Goal: Contribute content: Contribute content

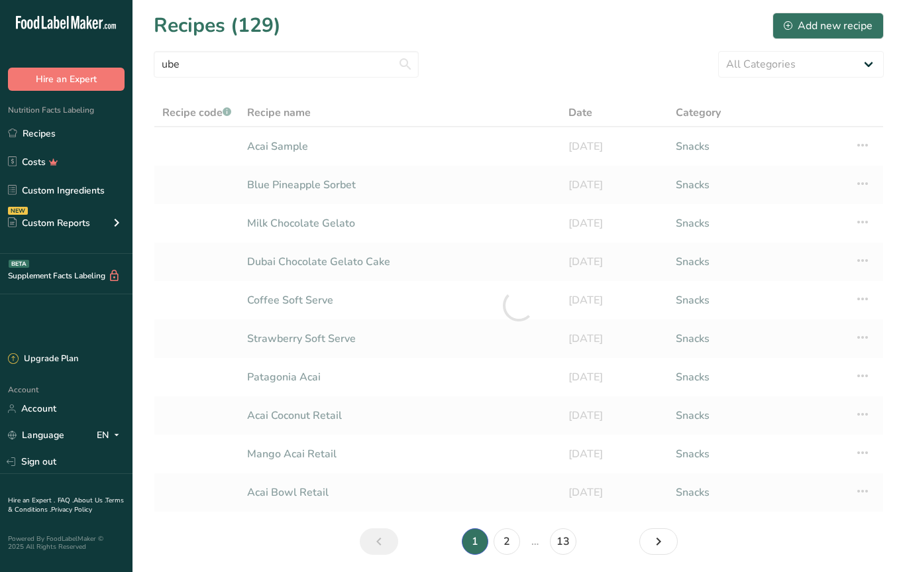
type input "ube"
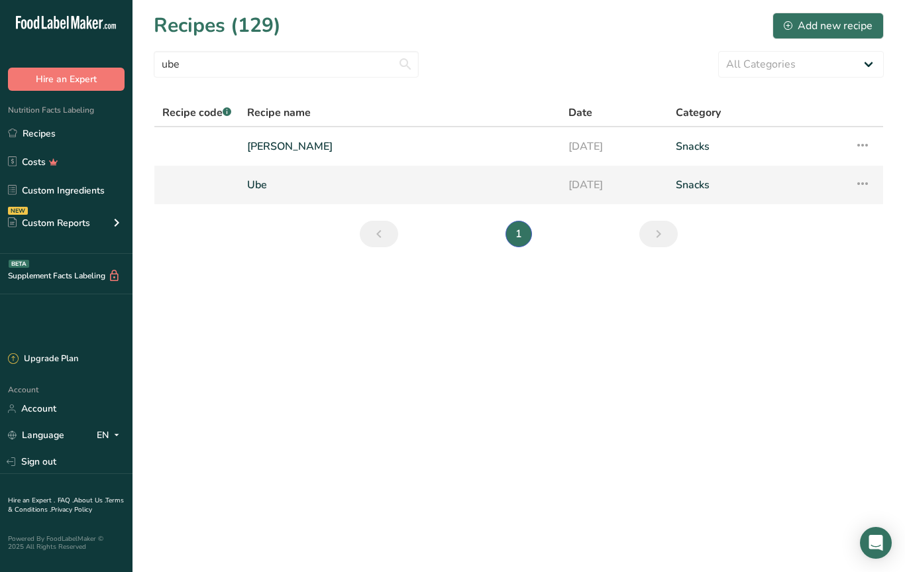
click at [283, 187] on link "Ube" at bounding box center [399, 185] width 305 height 28
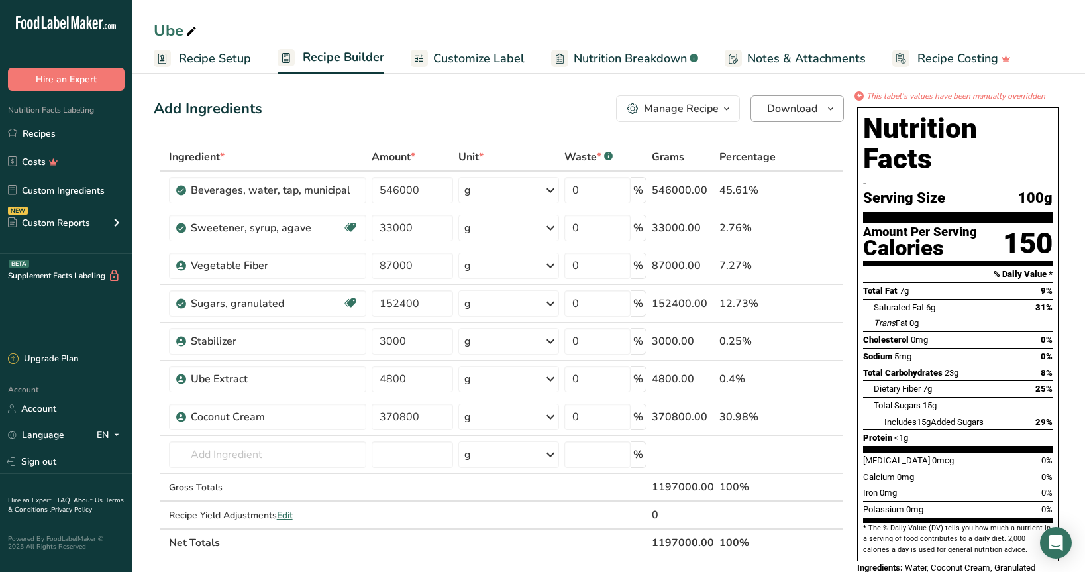
click at [784, 111] on span "Download" at bounding box center [792, 109] width 50 height 16
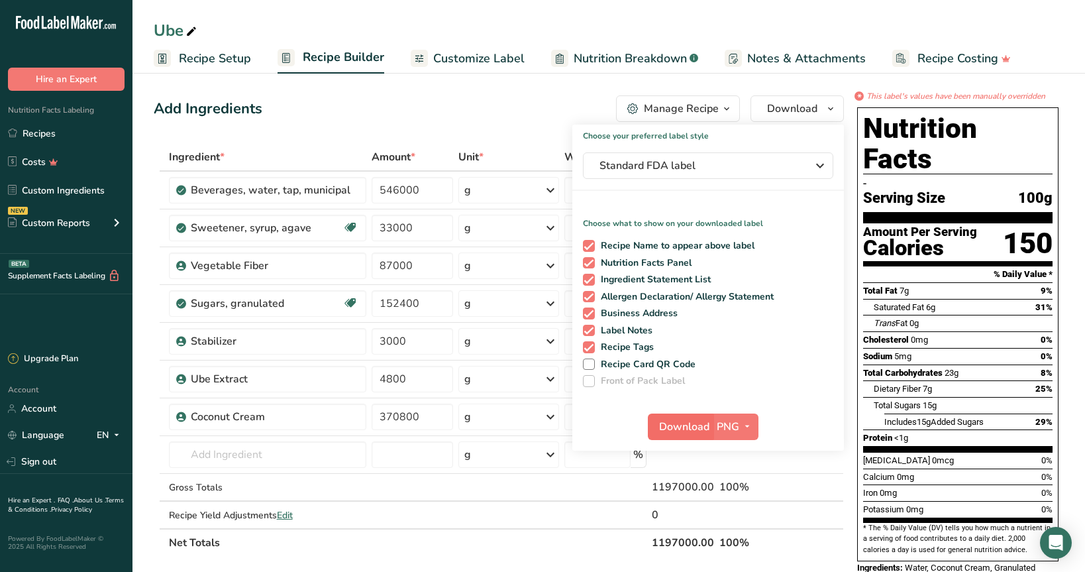
click at [680, 430] on span "Download" at bounding box center [684, 427] width 50 height 16
click at [50, 130] on link "Recipes" at bounding box center [66, 133] width 132 height 25
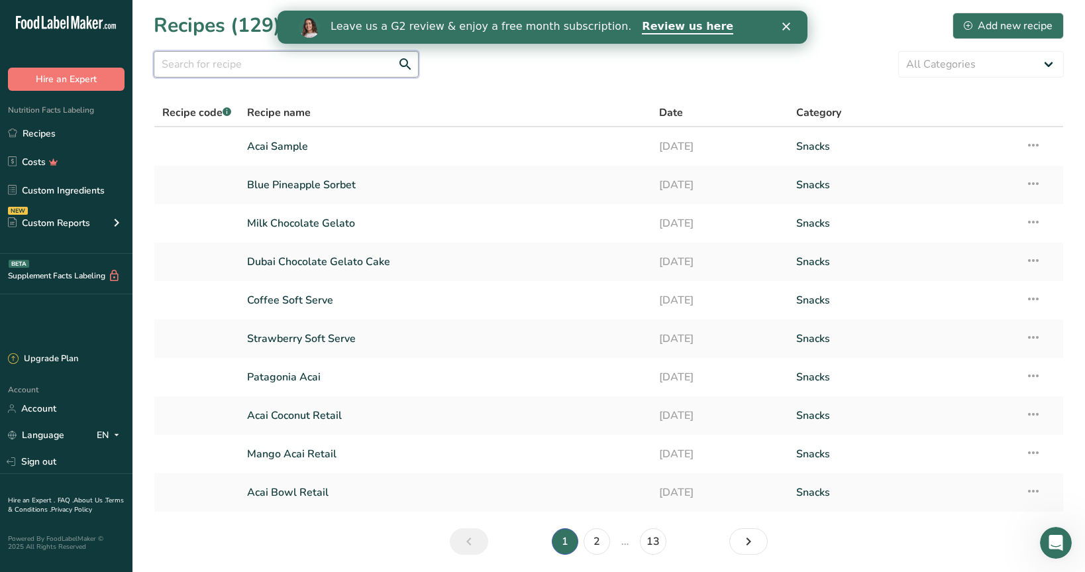
click at [258, 64] on input "text" at bounding box center [286, 64] width 265 height 26
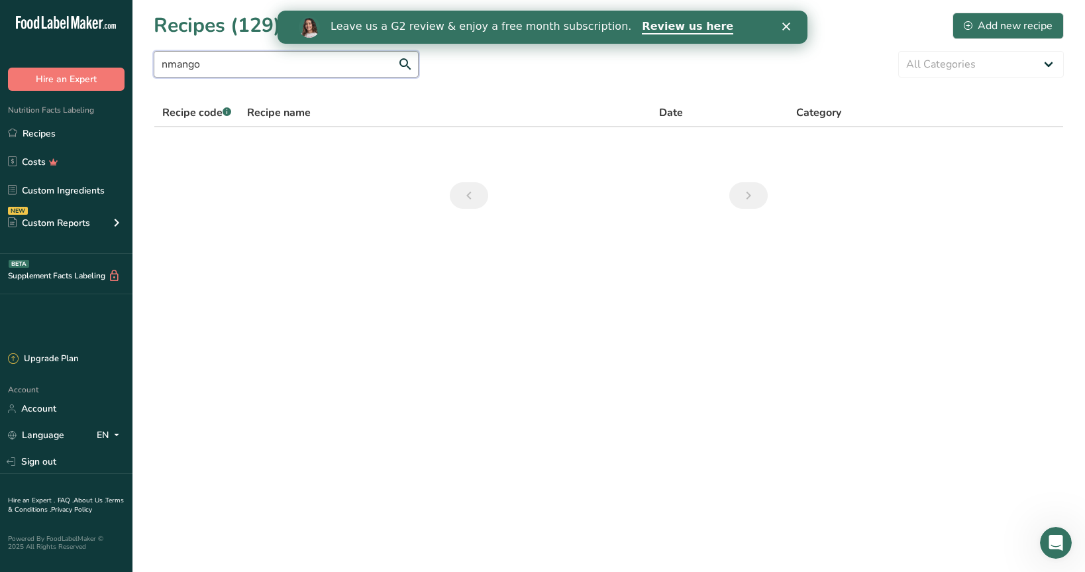
click at [166, 64] on input "nmango" at bounding box center [286, 64] width 265 height 26
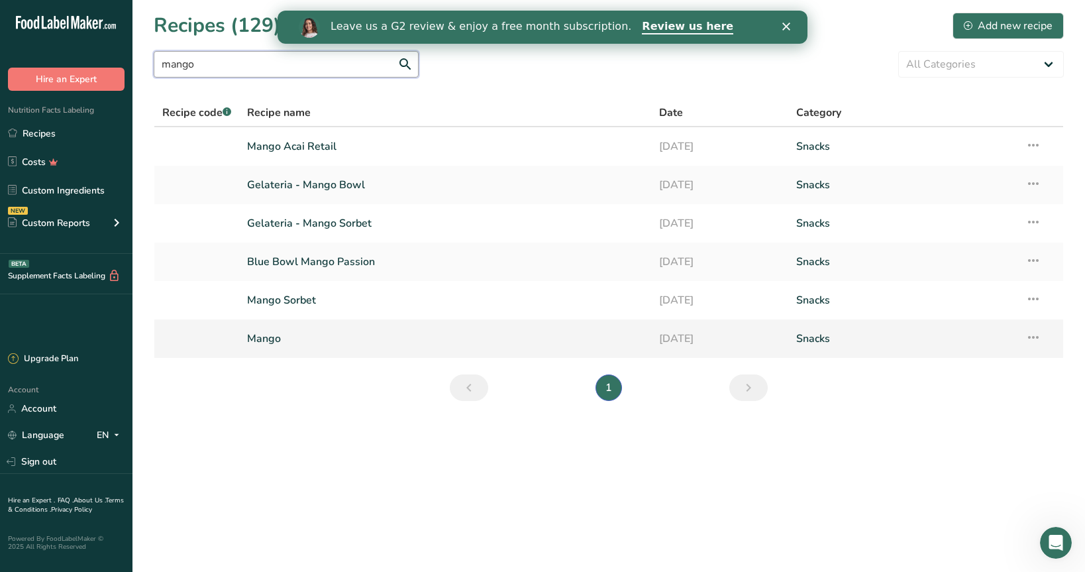
type input "mango"
click at [304, 340] on link "Mango" at bounding box center [445, 339] width 396 height 28
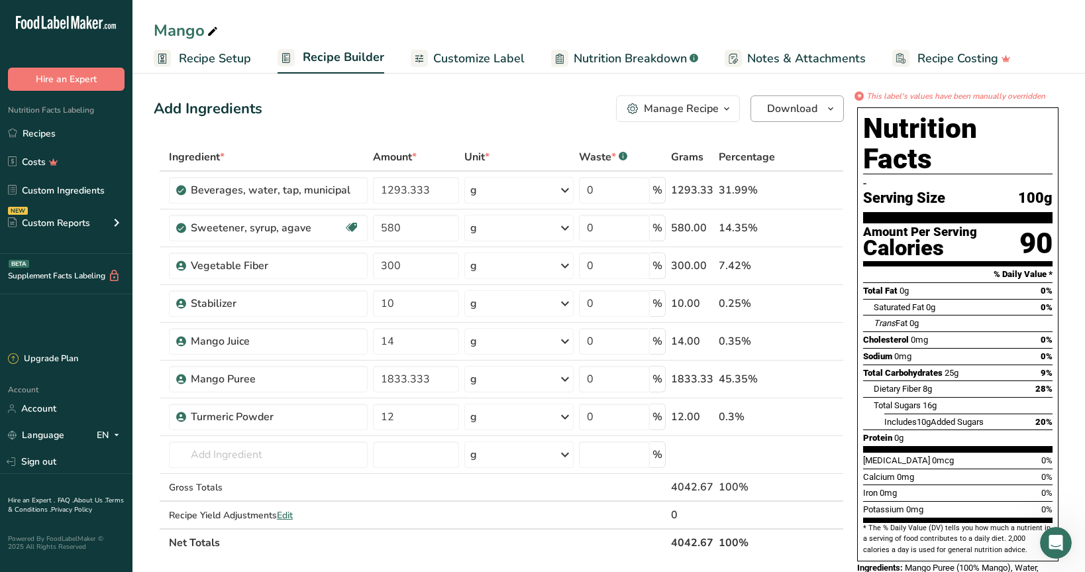
click at [792, 108] on span "Download" at bounding box center [792, 109] width 50 height 16
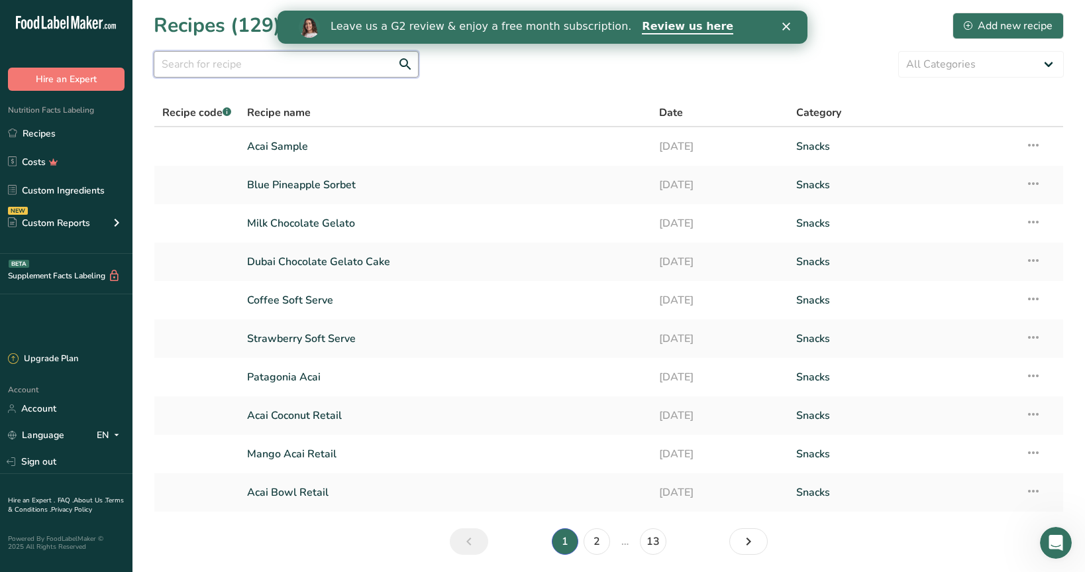
click at [221, 64] on input "text" at bounding box center [286, 64] width 265 height 26
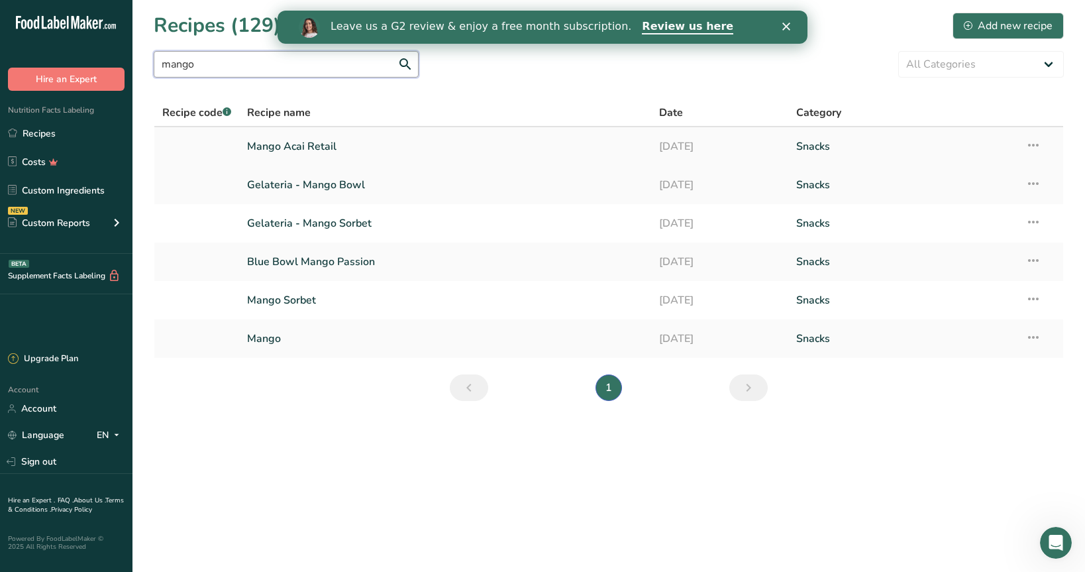
type input "mango"
click at [299, 146] on link "Mango Acai Retail" at bounding box center [445, 146] width 396 height 28
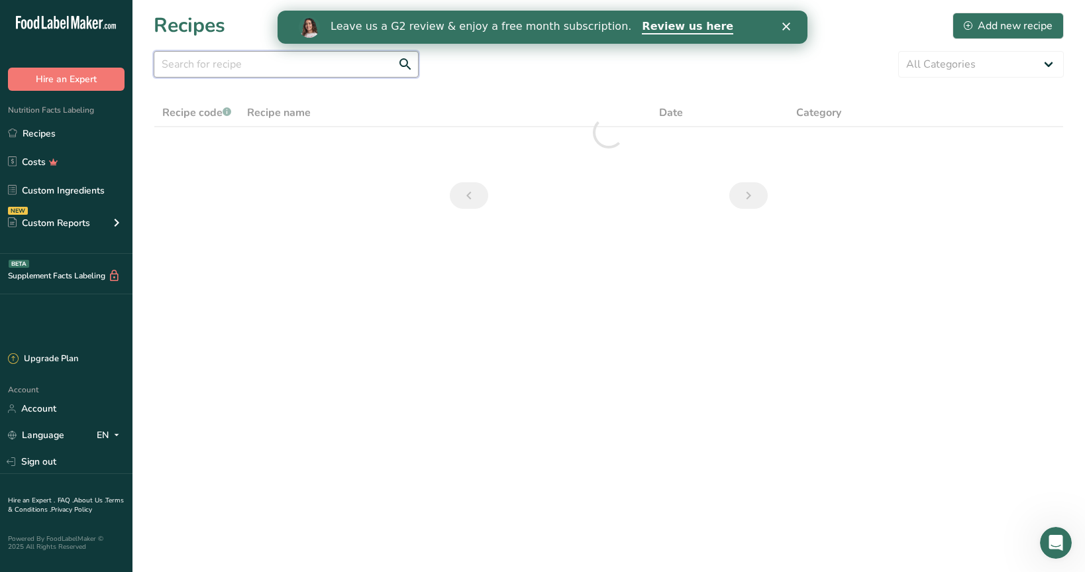
click at [248, 66] on input "text" at bounding box center [286, 64] width 265 height 26
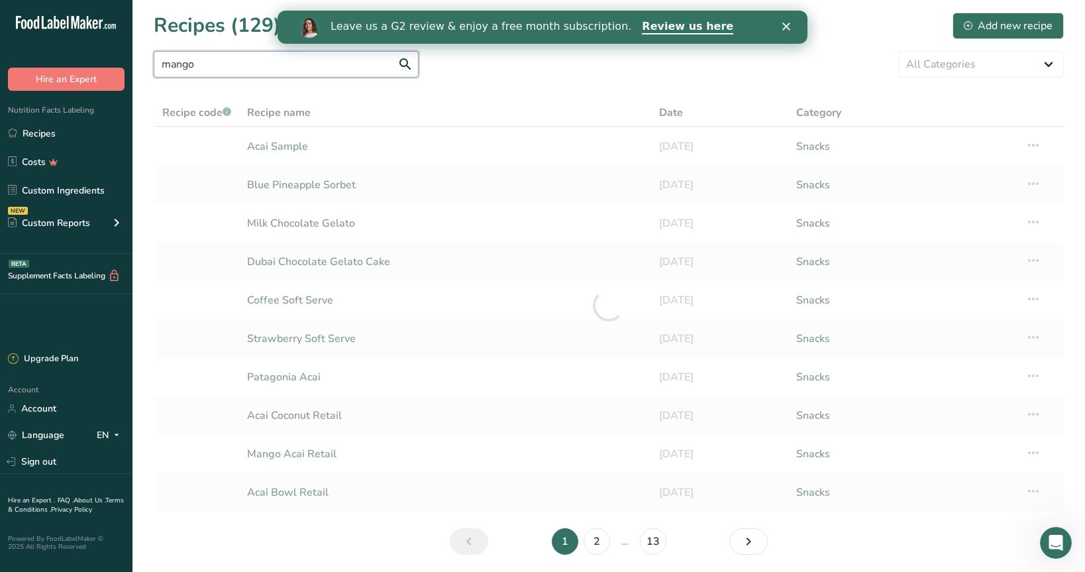
type input "mango"
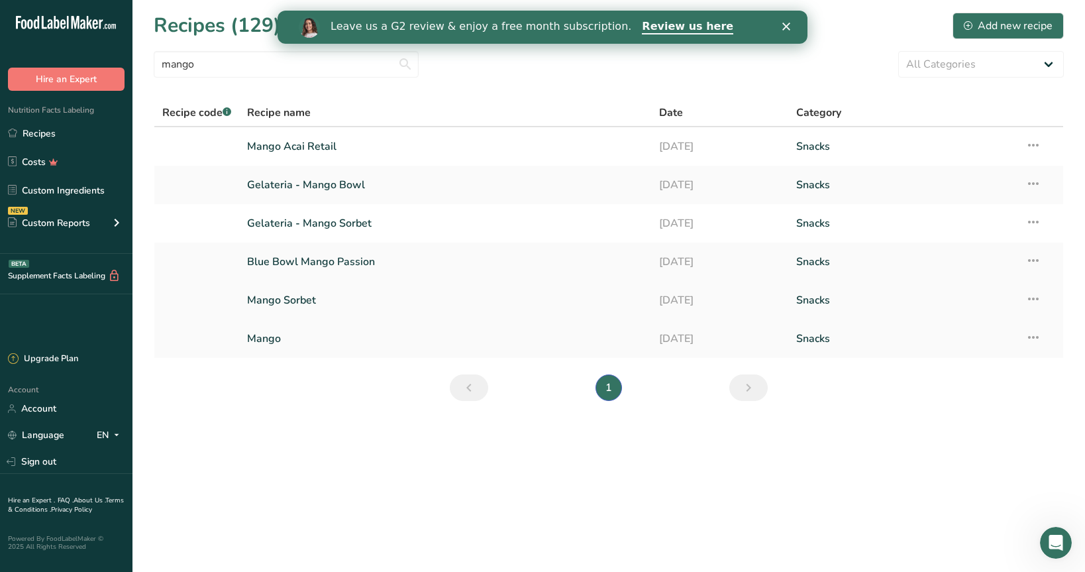
click at [317, 306] on link "Mango Sorbet" at bounding box center [445, 300] width 396 height 28
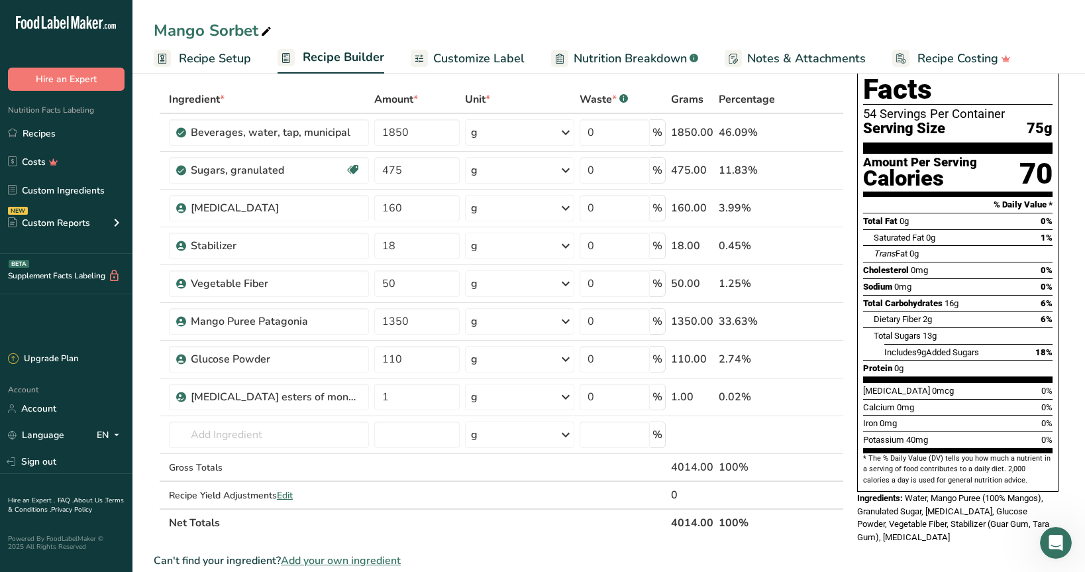
scroll to position [60, 1]
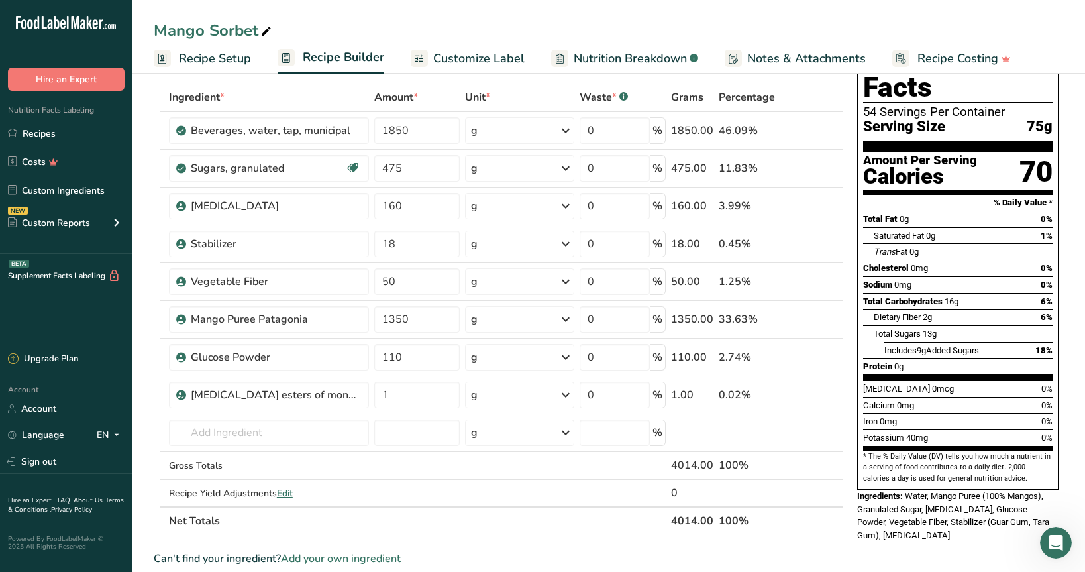
click at [904, 387] on section "[MEDICAL_DATA] 0mcg 0% Calcium 0mg 0% Iron 0mg 0% Potassium 40mg 0%" at bounding box center [957, 415] width 189 height 71
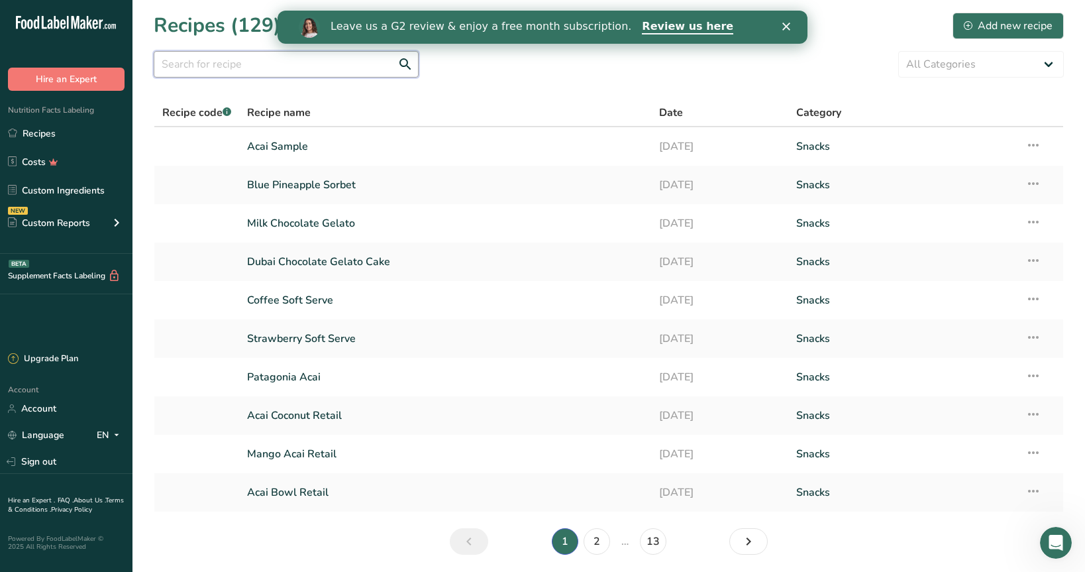
click at [236, 74] on input "text" at bounding box center [286, 64] width 265 height 26
type input "mango"
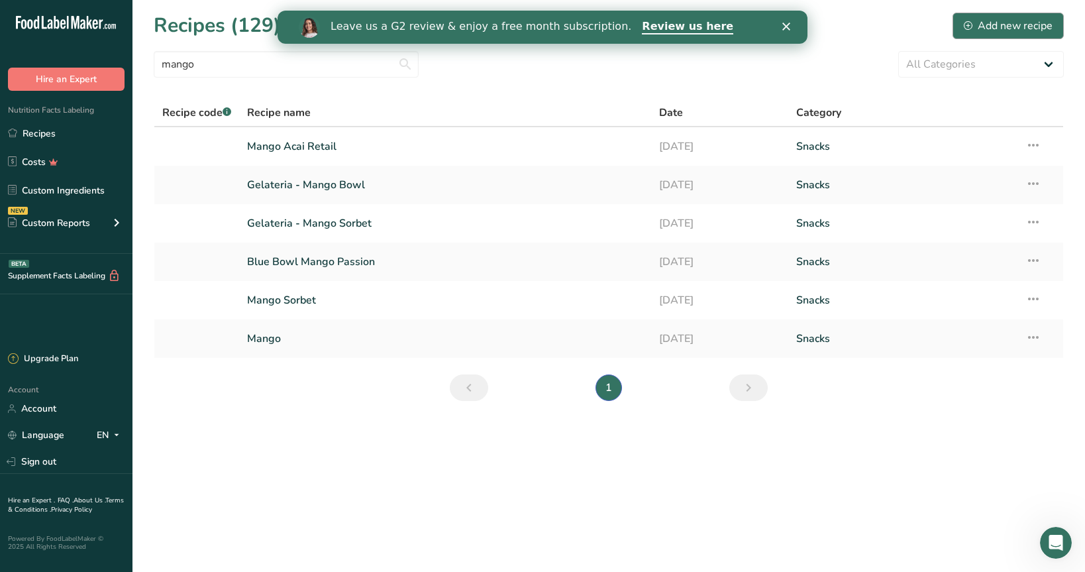
click at [904, 23] on div "Add new recipe" at bounding box center [1008, 26] width 89 height 16
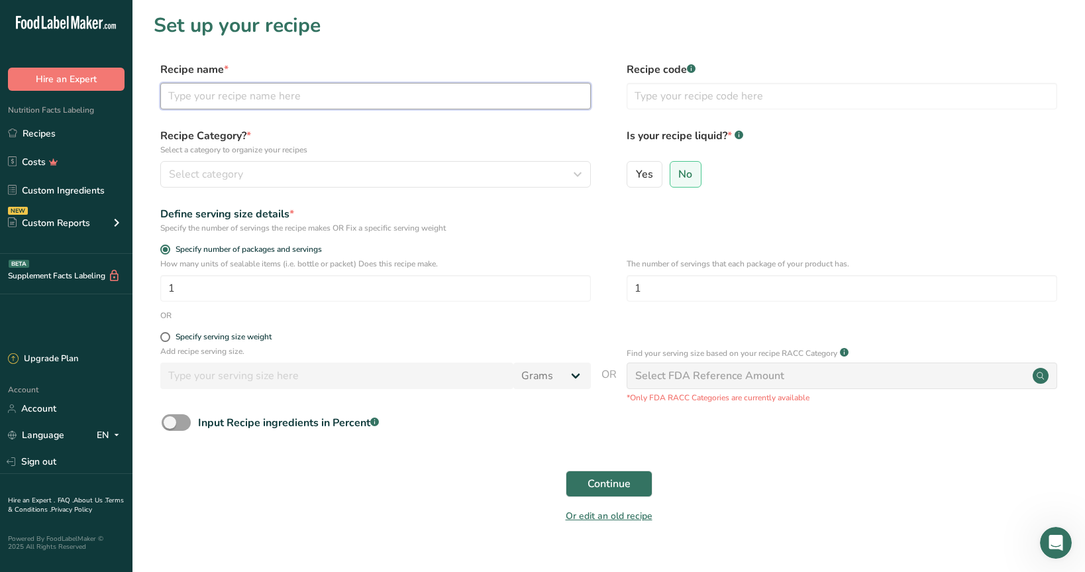
click at [179, 95] on input "text" at bounding box center [375, 96] width 431 height 26
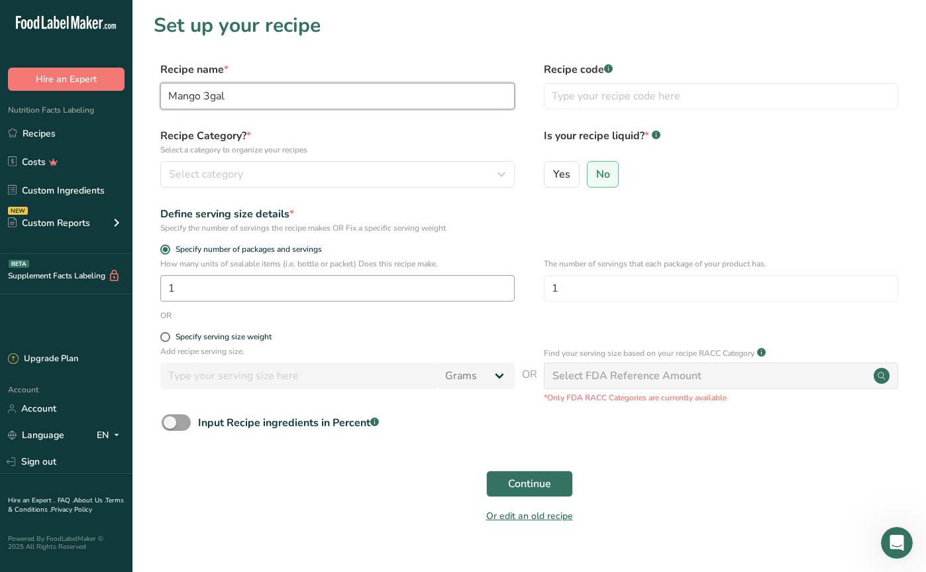
type input "Mango 3gal"
click at [329, 284] on input "1" at bounding box center [337, 288] width 354 height 26
type input "150"
click at [560, 291] on input "1" at bounding box center [721, 288] width 354 height 26
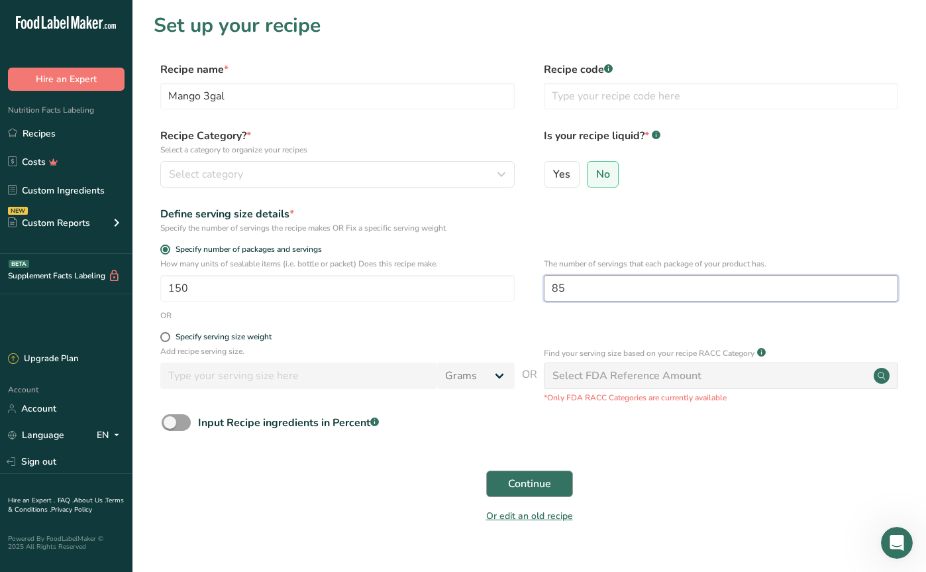
type input "85"
click at [529, 480] on span "Continue" at bounding box center [529, 484] width 43 height 16
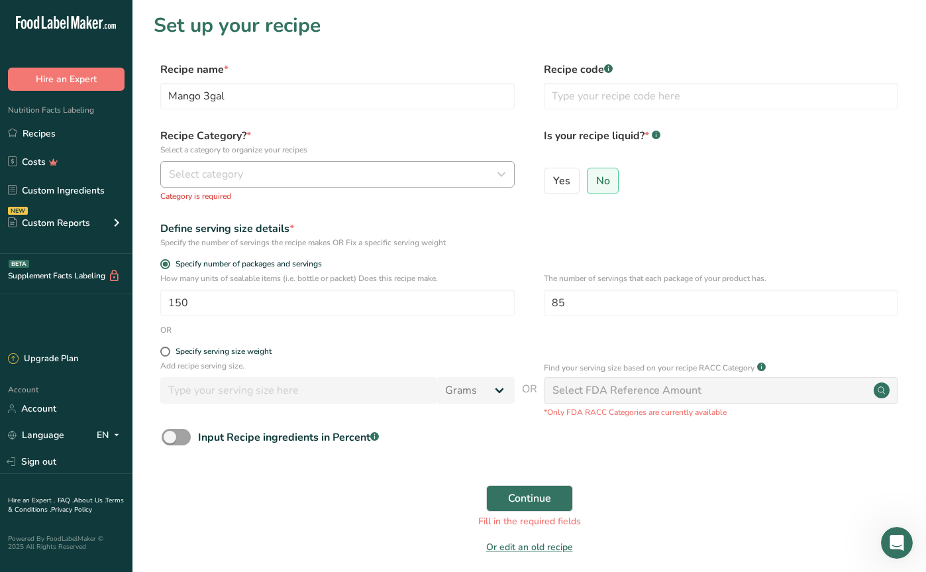
click at [218, 167] on span "Select category" at bounding box center [206, 174] width 74 height 16
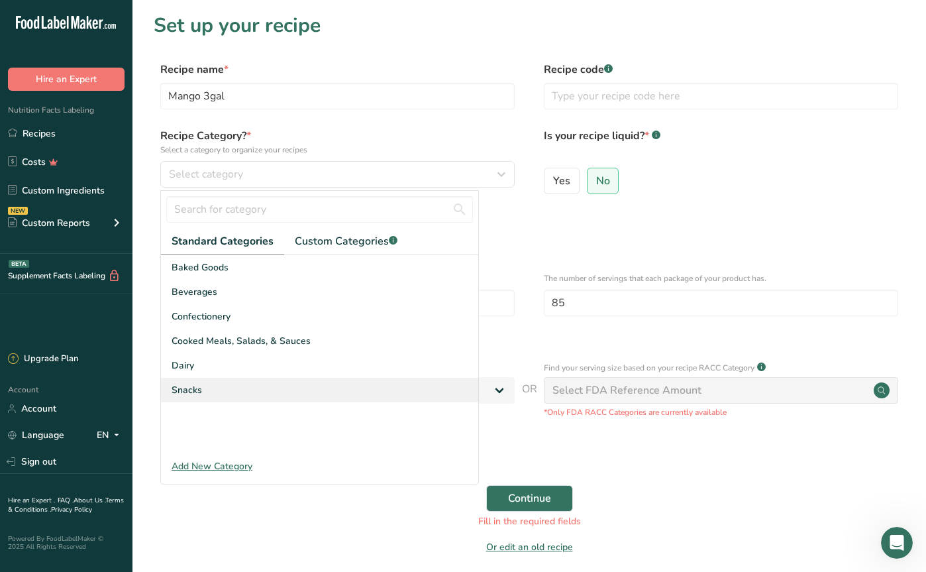
drag, startPoint x: 219, startPoint y: 393, endPoint x: 232, endPoint y: 395, distance: 14.1
click at [218, 393] on div "Snacks" at bounding box center [319, 390] width 317 height 25
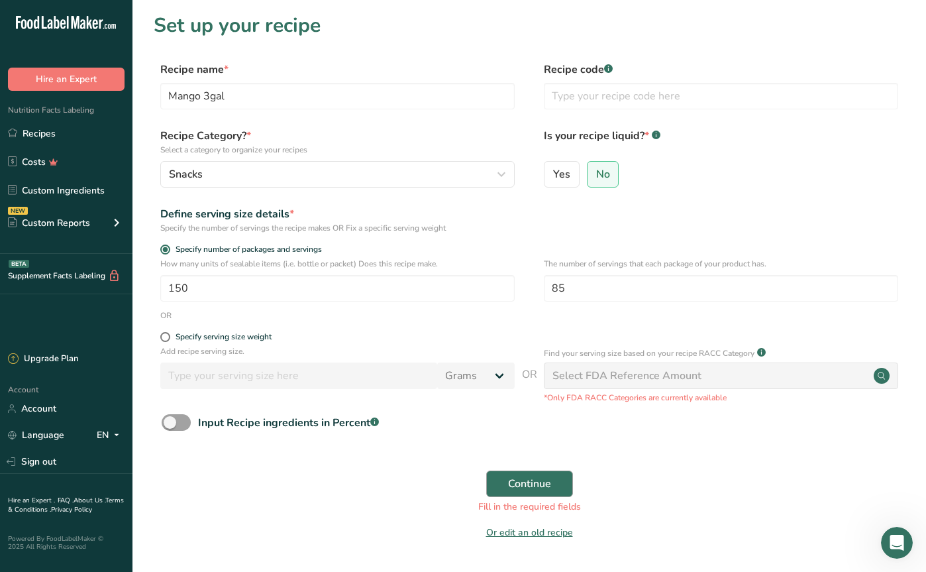
click at [533, 489] on span "Continue" at bounding box center [529, 484] width 43 height 16
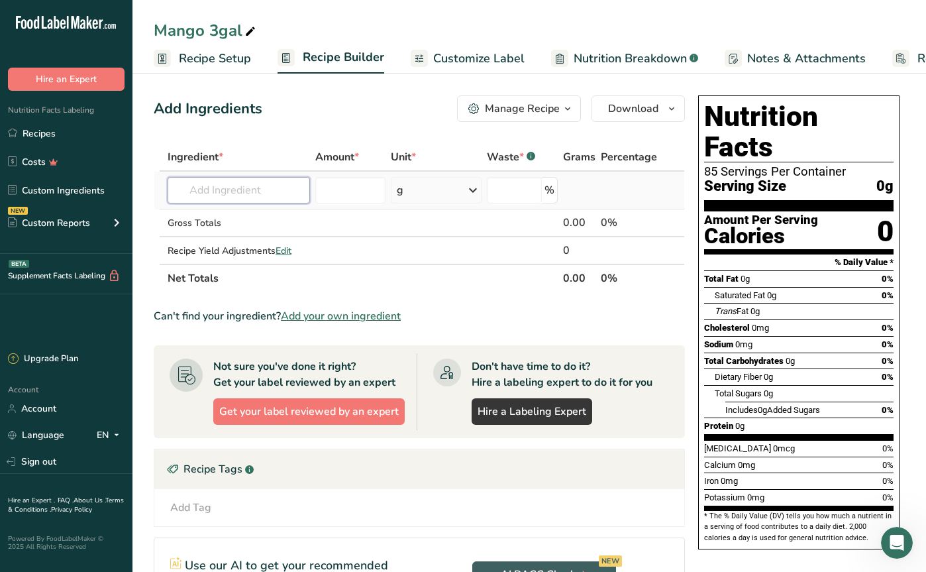
click at [248, 186] on input "text" at bounding box center [239, 190] width 142 height 26
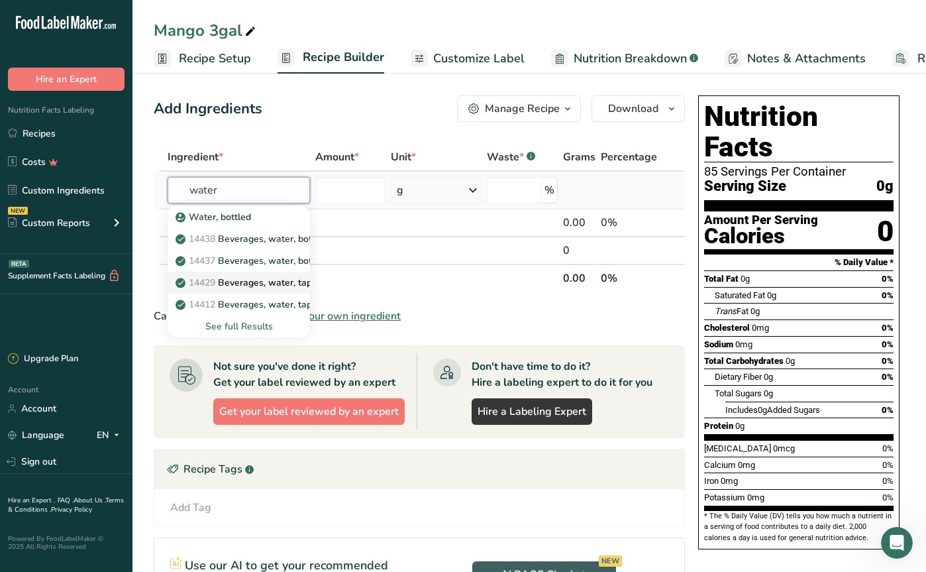
type input "water"
click at [282, 286] on p "14429 [GEOGRAPHIC_DATA], water, tap, municipal" at bounding box center [267, 283] width 179 height 14
type input "Beverages, water, tap, municipal"
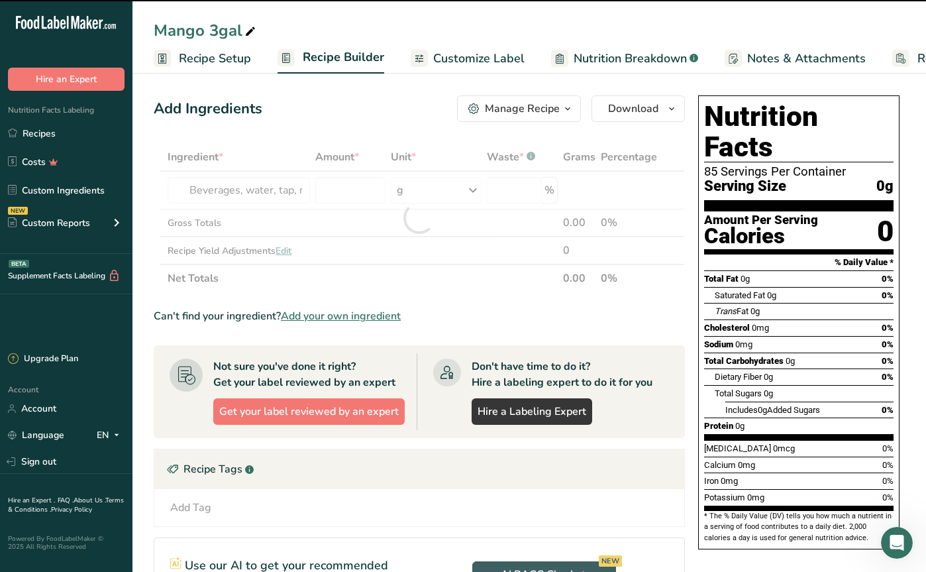
type input "0"
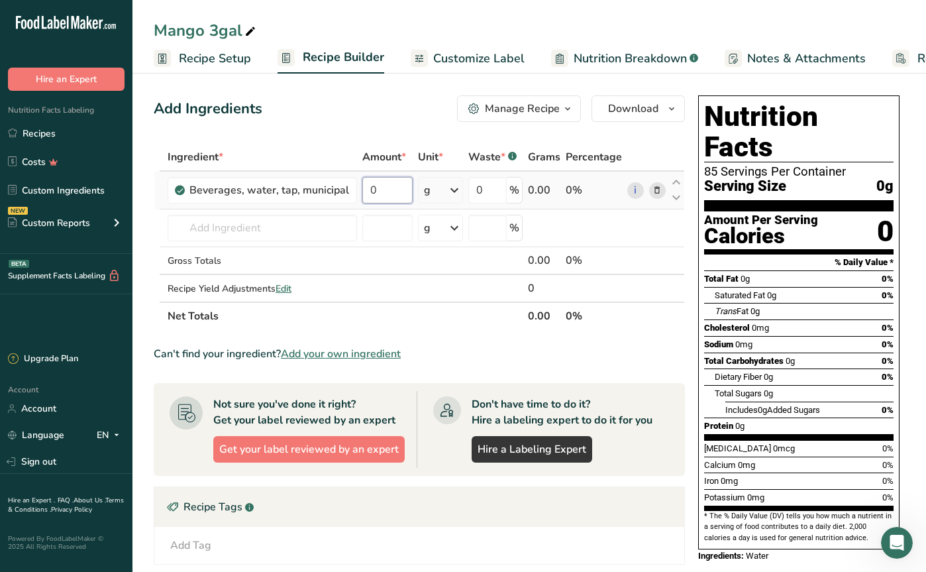
drag, startPoint x: 376, startPoint y: 189, endPoint x: 356, endPoint y: 187, distance: 20.0
click at [360, 187] on td "0" at bounding box center [388, 191] width 56 height 38
type input "2"
type input "388000"
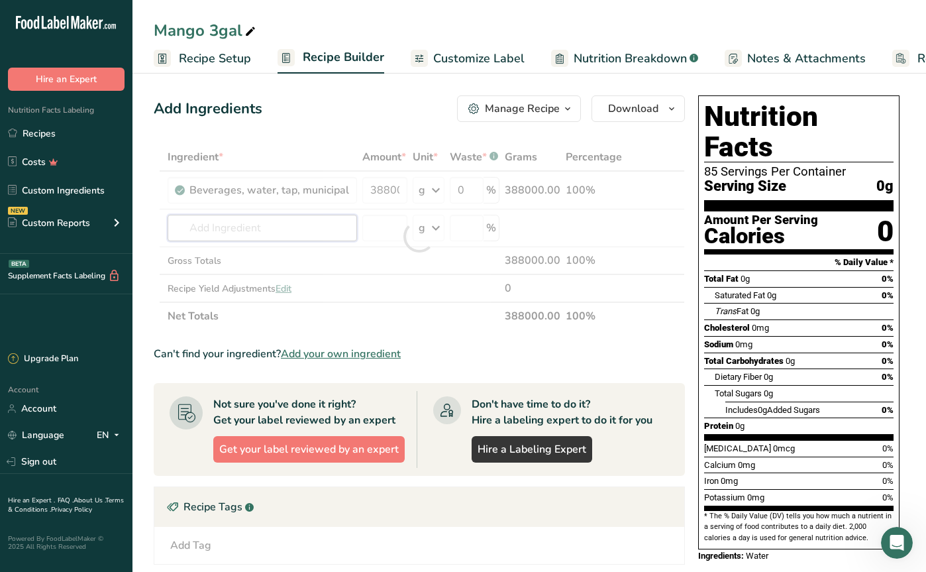
click at [252, 225] on div "Ingredient * Amount * Unit * Waste * .a-a{fill:#347362;}.b-a{fill:#fff;} Grams …" at bounding box center [419, 236] width 531 height 187
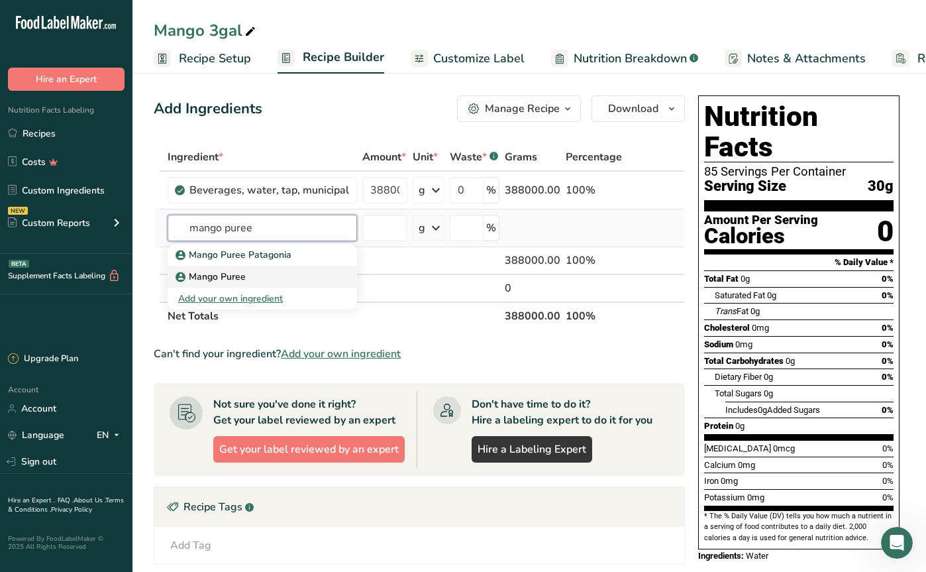
type input "mango puree"
click at [238, 280] on p "Mango Puree" at bounding box center [212, 277] width 68 height 14
type input "Mango Puree"
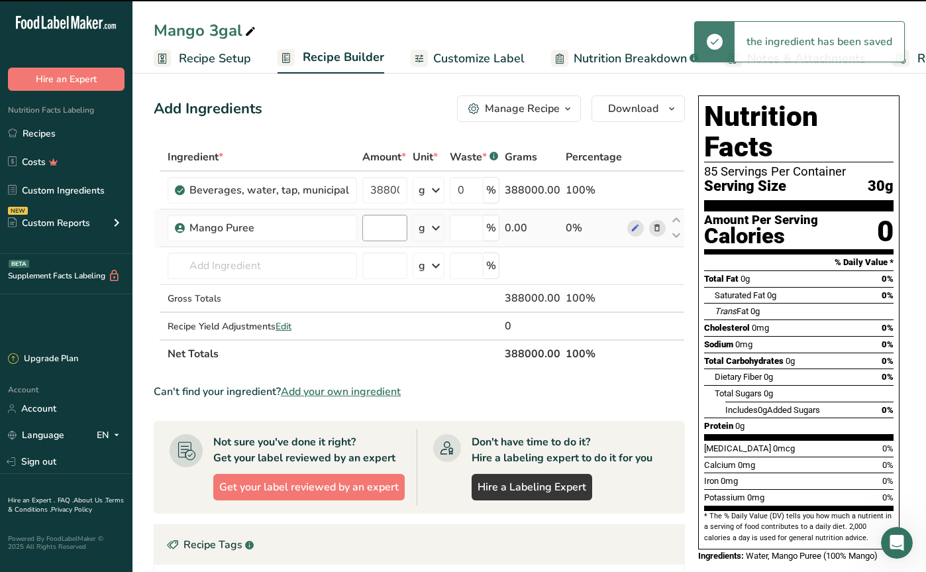
type input "0"
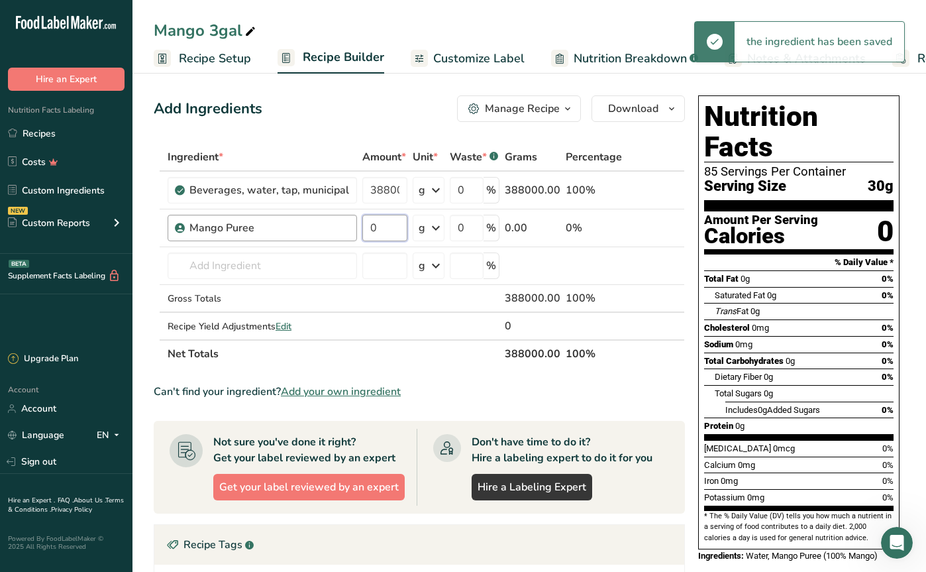
drag, startPoint x: 391, startPoint y: 228, endPoint x: 348, endPoint y: 225, distance: 43.8
click at [348, 225] on tr "Mango Puree 0 g Weight Units g kg mg See more Volume Units l Volume units requi…" at bounding box center [419, 228] width 530 height 38
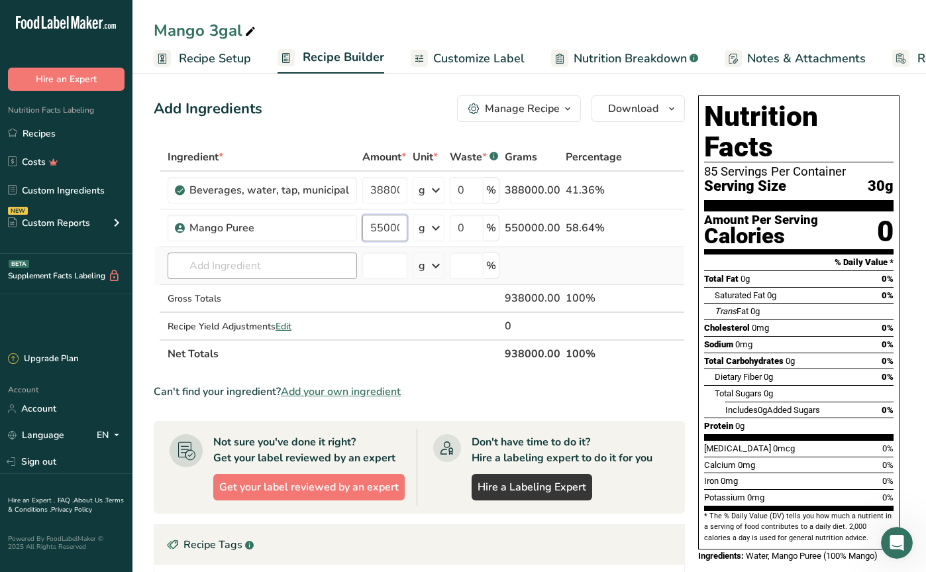
type input "550000"
click at [268, 269] on div "Ingredient * Amount * Unit * Waste * .a-a{fill:#347362;}.b-a{fill:#fff;} Grams …" at bounding box center [419, 255] width 531 height 225
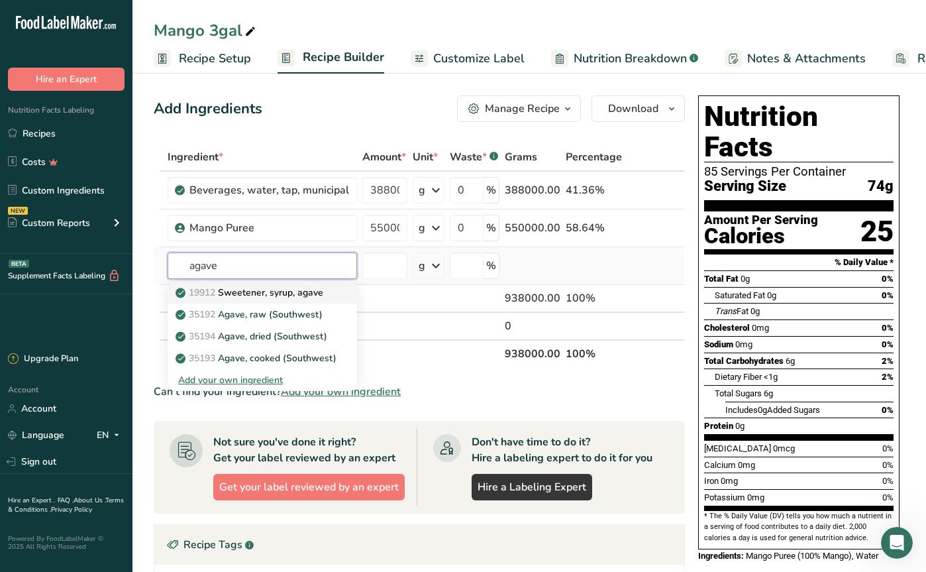
type input "agave"
click at [268, 293] on p "19912 Sweetener, syrup, agave" at bounding box center [250, 292] width 145 height 14
type input "Sweetener, syrup, agave"
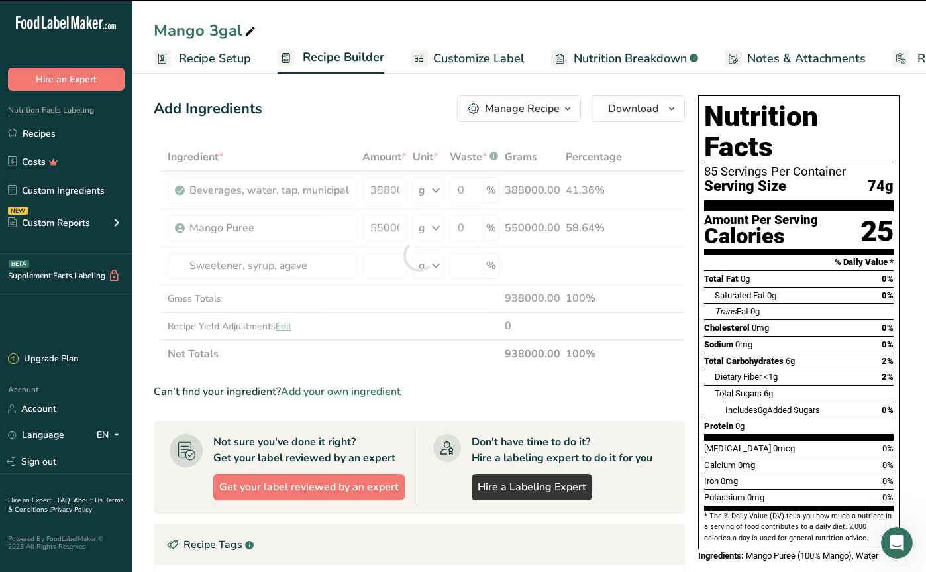
type input "0"
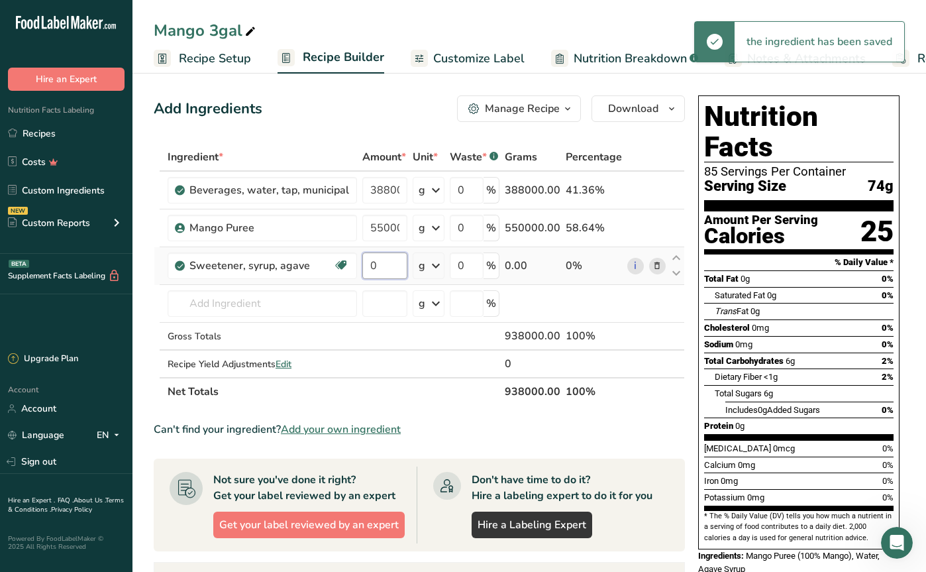
drag, startPoint x: 387, startPoint y: 265, endPoint x: 357, endPoint y: 268, distance: 29.9
click at [360, 268] on td "0" at bounding box center [385, 266] width 50 height 38
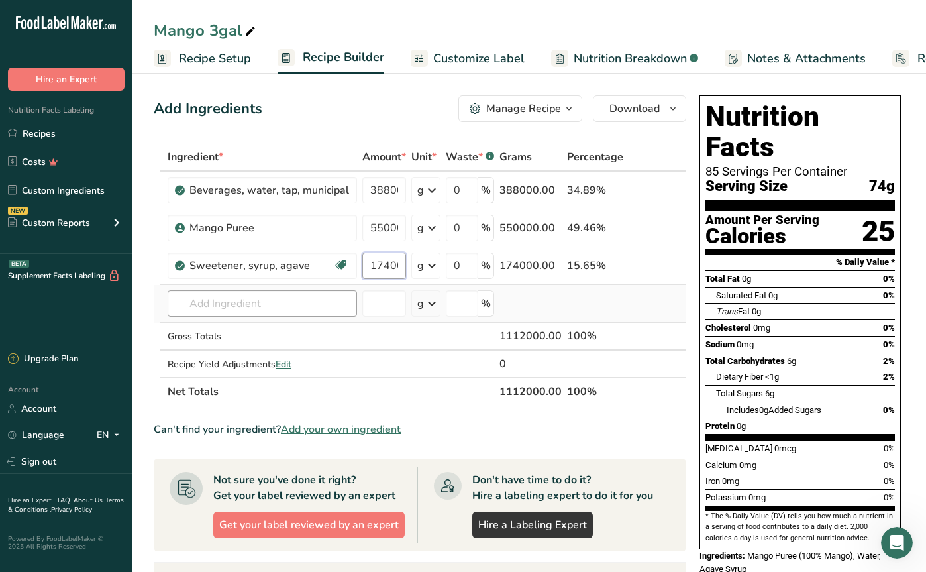
type input "174000"
click at [268, 308] on div "Ingredient * Amount * Unit * Waste * .a-a{fill:#347362;}.b-a{fill:#fff;} Grams …" at bounding box center [420, 274] width 533 height 262
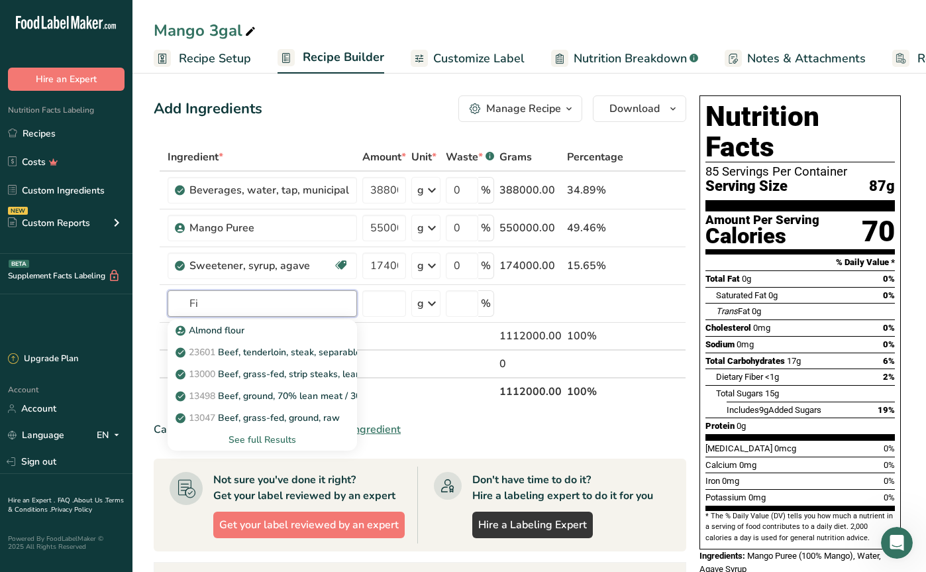
type input "F"
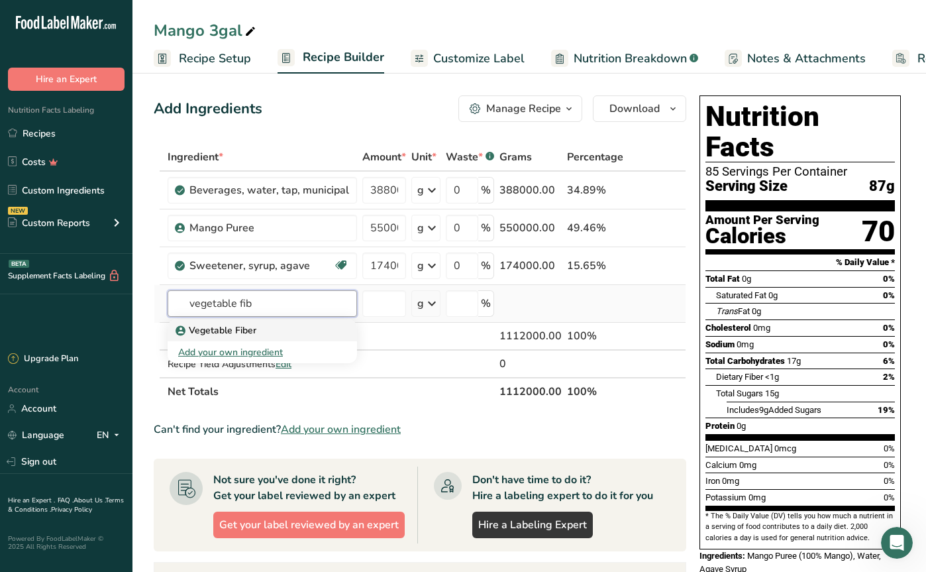
type input "vegetable fib"
click at [247, 332] on p "Vegetable Fiber" at bounding box center [217, 330] width 78 height 14
type input "Vegetable Fiber"
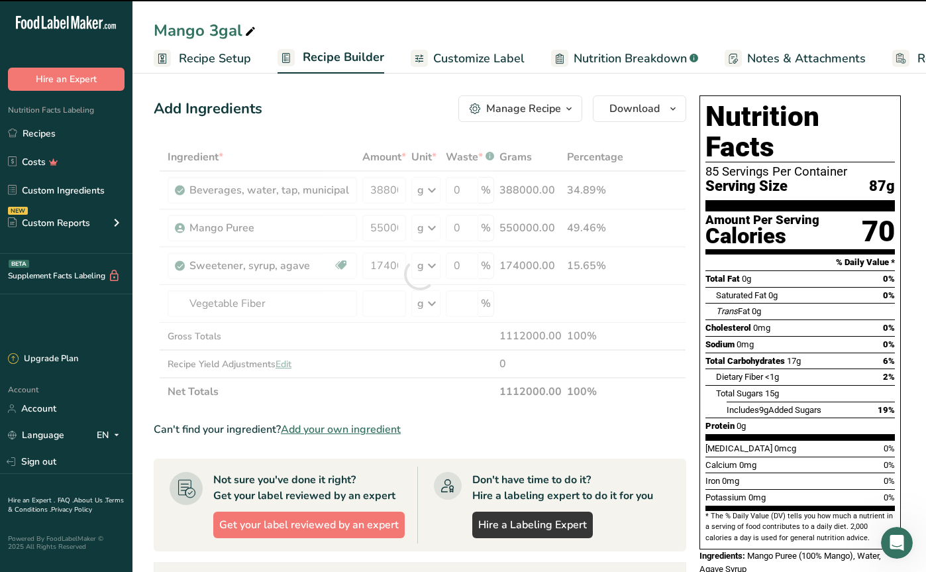
type input "0"
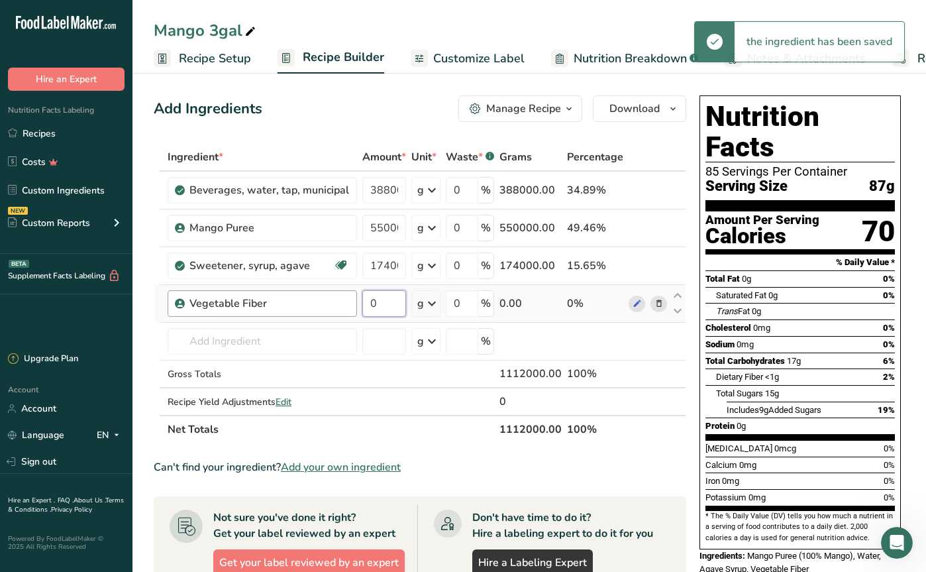
drag, startPoint x: 383, startPoint y: 307, endPoint x: 341, endPoint y: 301, distance: 42.1
click at [341, 301] on tr "Vegetable Fiber 0 g Weight Units g kg mg See more Volume Units l Volume units r…" at bounding box center [419, 304] width 531 height 38
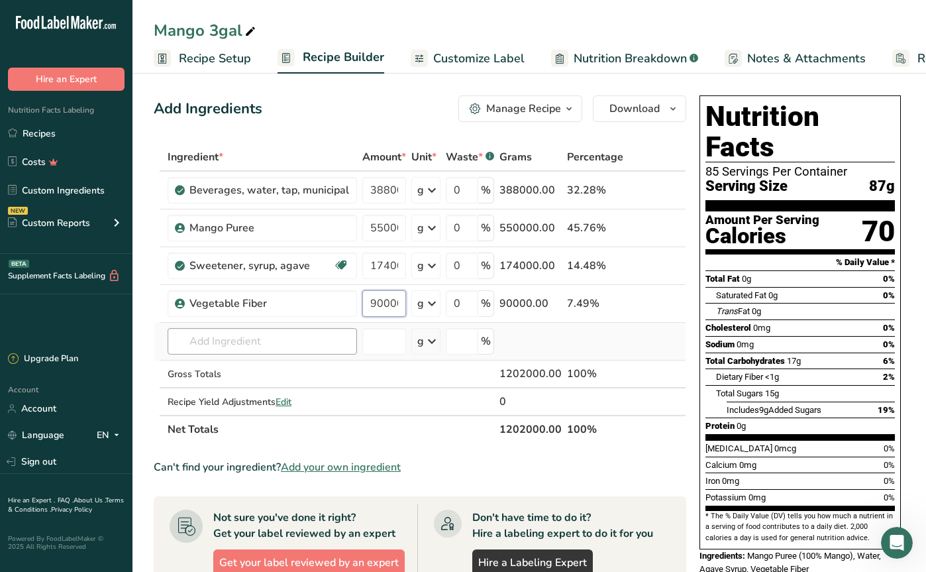
type input "90000"
click at [264, 341] on div "Ingredient * Amount * Unit * Waste * .a-a{fill:#347362;}.b-a{fill:#fff;} Grams …" at bounding box center [420, 293] width 533 height 300
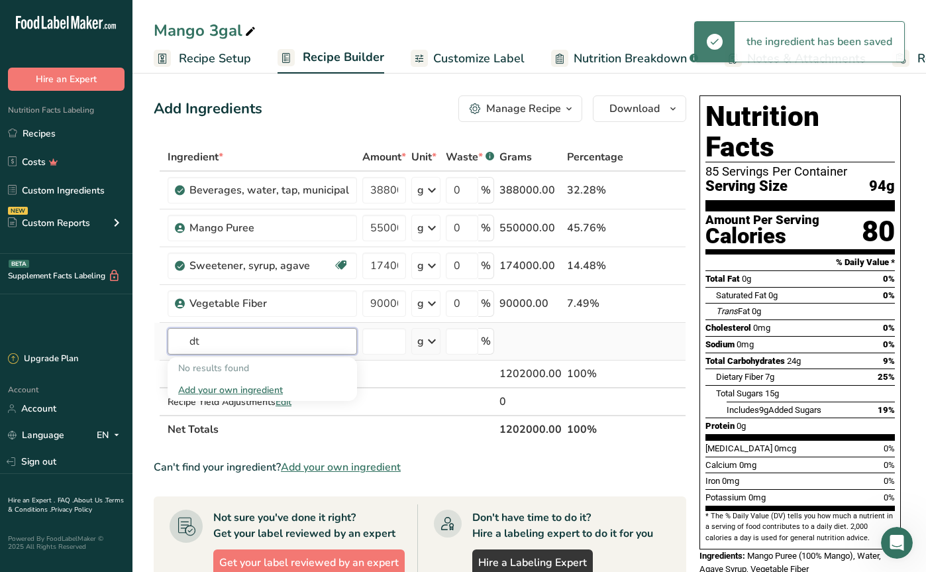
type input "d"
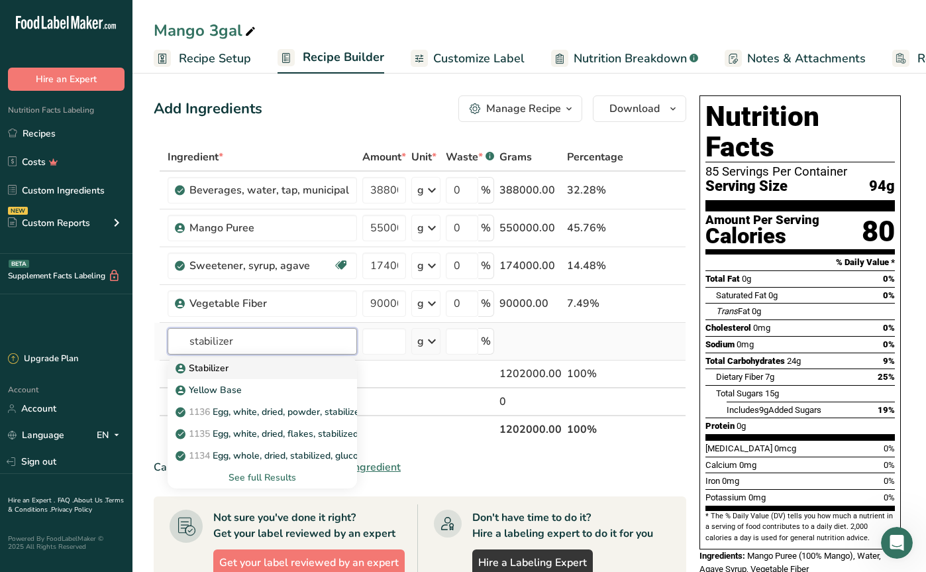
type input "stabilizer"
click at [228, 366] on p "Stabilizer" at bounding box center [203, 368] width 50 height 14
type input "Stabilizer"
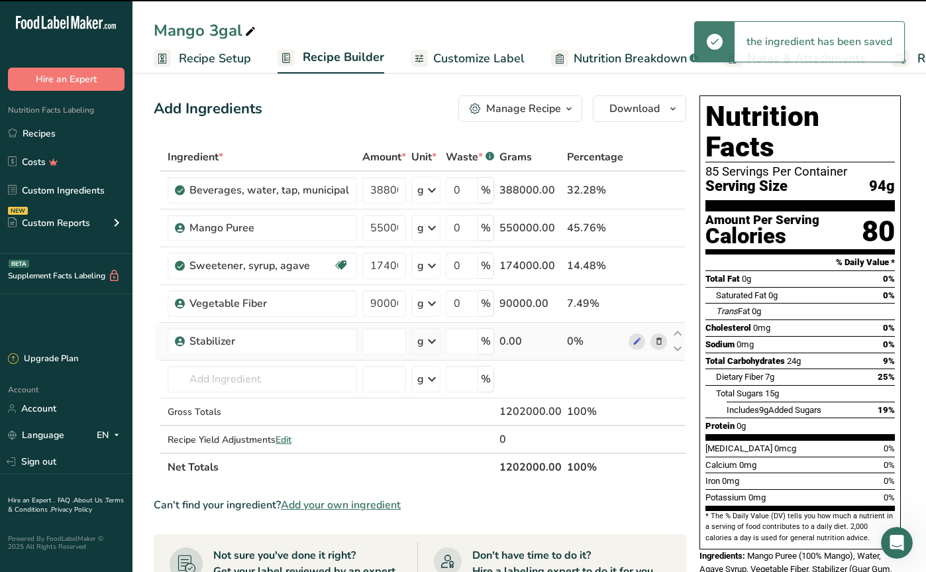
type input "0"
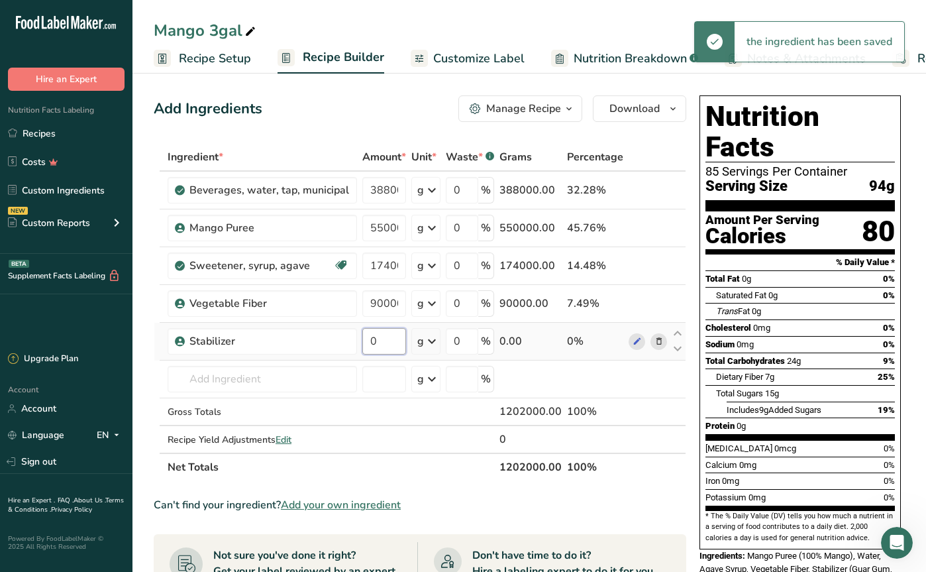
click at [374, 342] on input "0" at bounding box center [384, 341] width 44 height 26
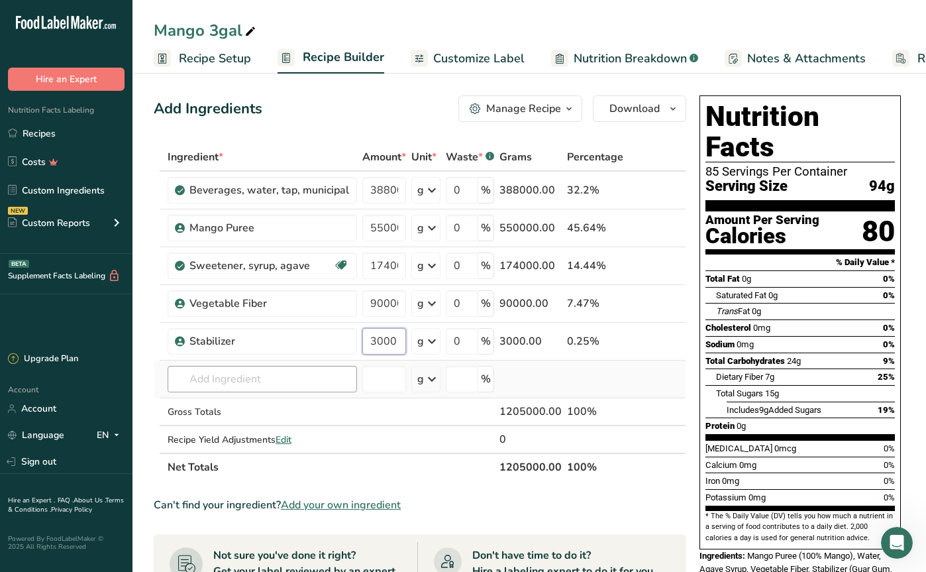
type input "3000"
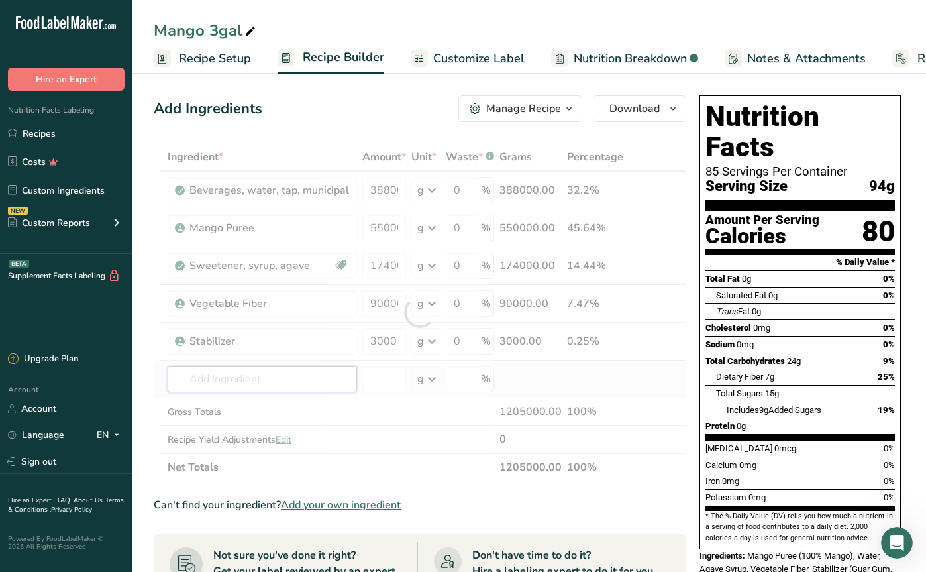
click at [256, 387] on div "Ingredient * Amount * Unit * Waste * .a-a{fill:#347362;}.b-a{fill:#fff;} Grams …" at bounding box center [420, 312] width 533 height 338
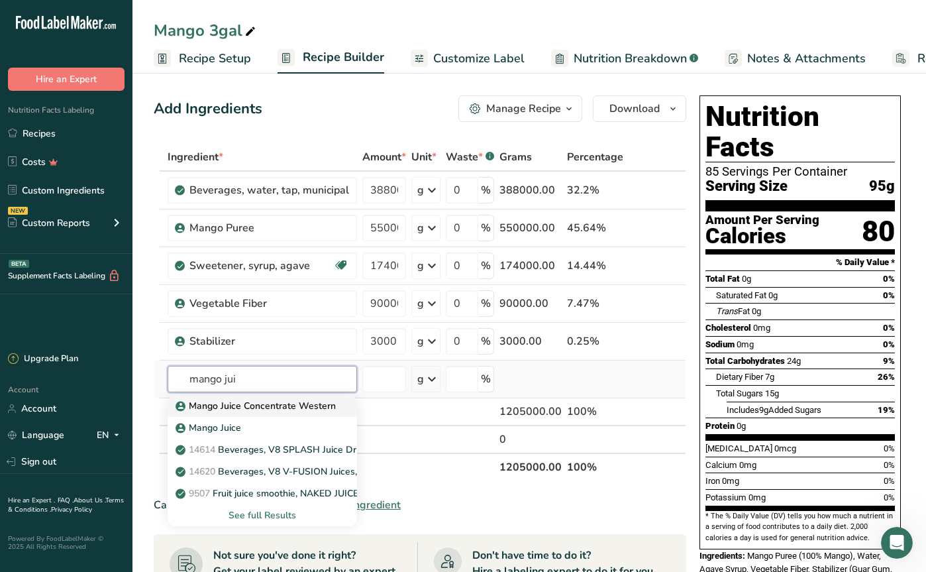
type input "mango juice"
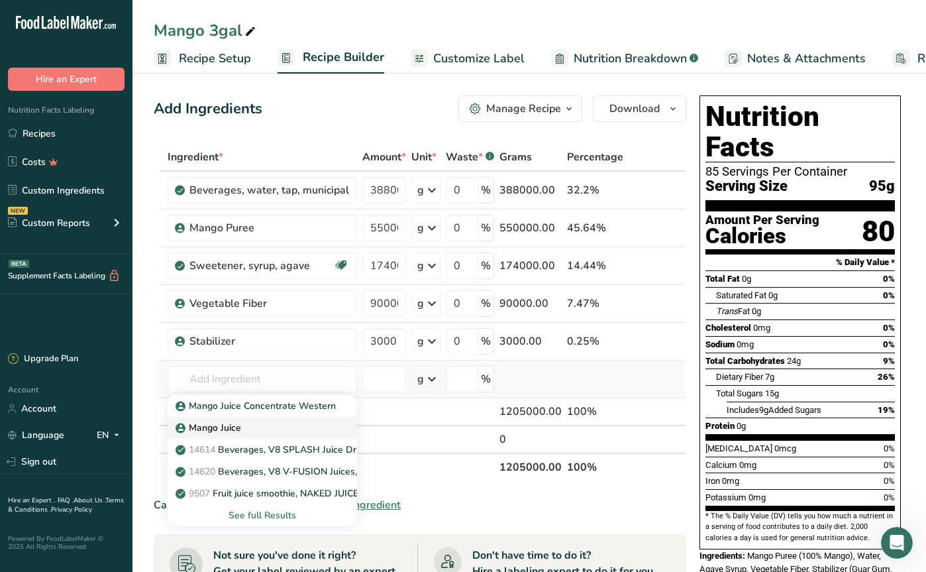
drag, startPoint x: 254, startPoint y: 403, endPoint x: 236, endPoint y: 428, distance: 30.5
click at [236, 428] on p "Mango Juice" at bounding box center [209, 428] width 63 height 14
type input "Mango Juice"
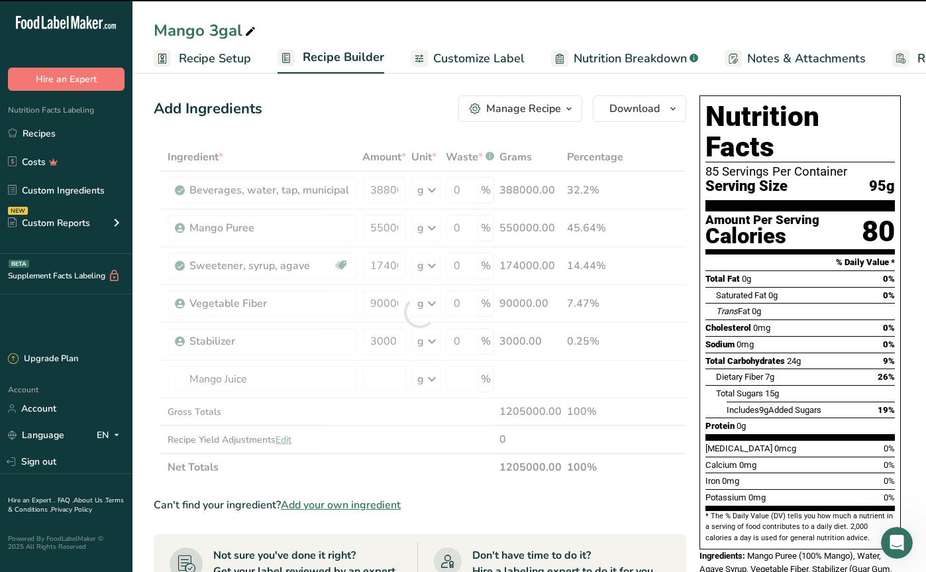
type input "0"
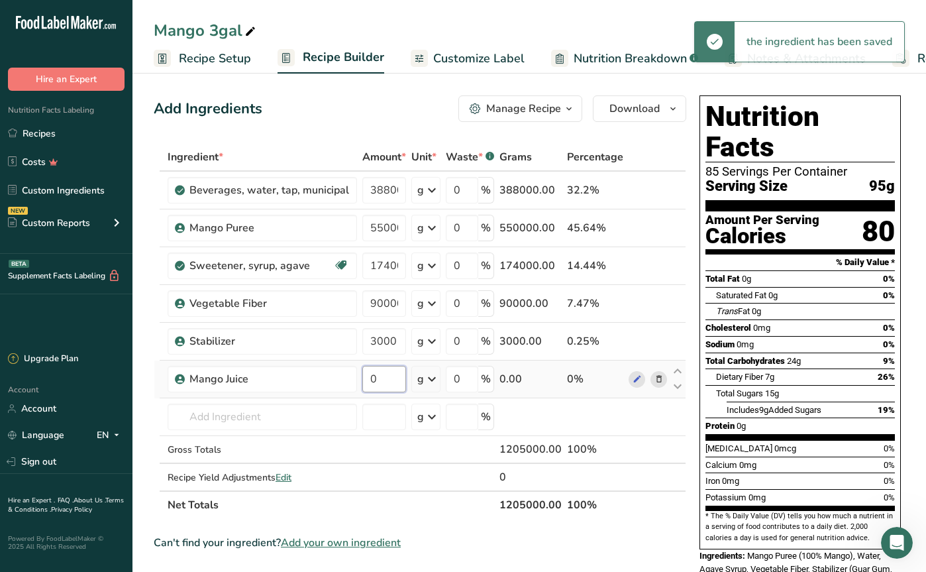
drag, startPoint x: 377, startPoint y: 381, endPoint x: 362, endPoint y: 382, distance: 14.6
click at [362, 381] on input "0" at bounding box center [384, 379] width 44 height 26
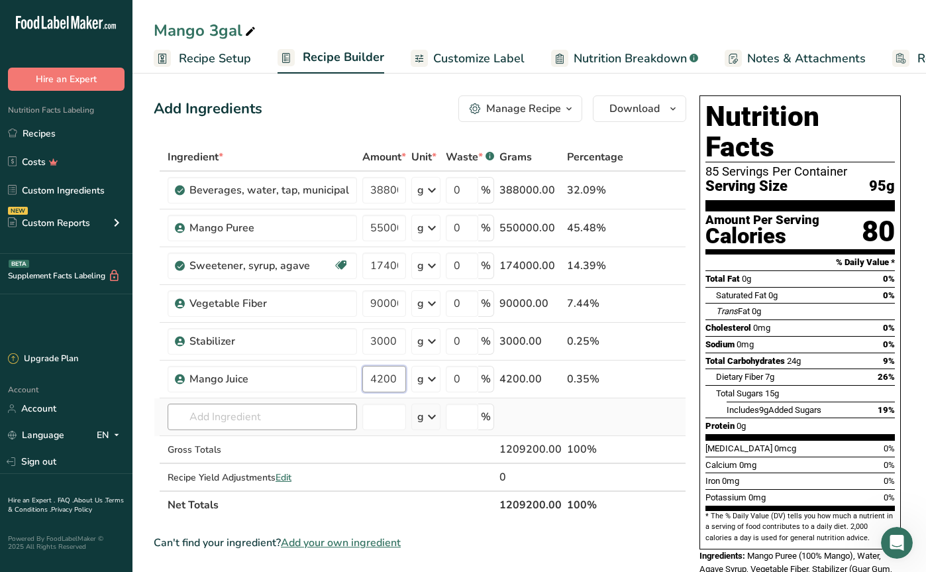
type input "4200"
click at [260, 412] on div "Ingredient * Amount * Unit * Waste * .a-a{fill:#347362;}.b-a{fill:#fff;} Grams …" at bounding box center [420, 331] width 533 height 376
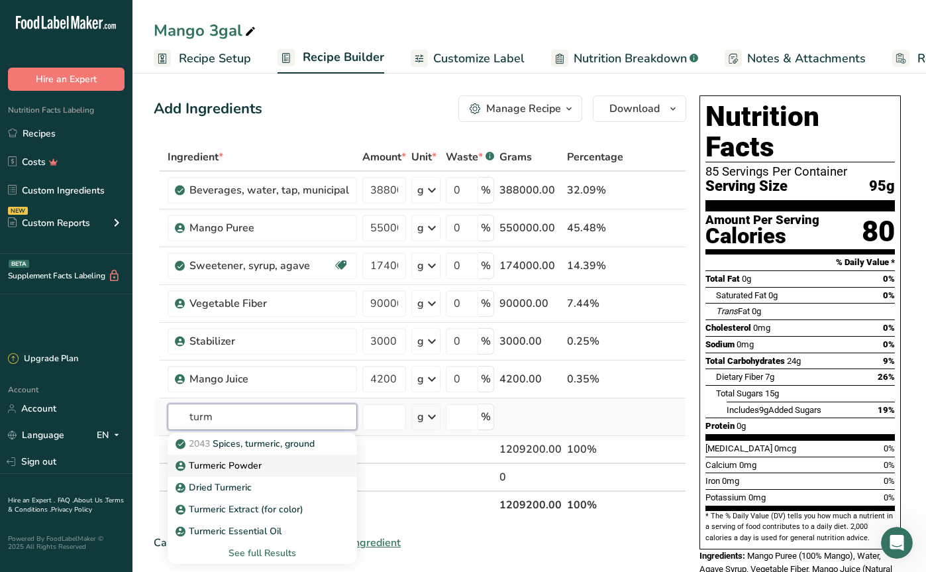
type input "turm"
click at [252, 470] on p "Turmeric Powder" at bounding box center [219, 465] width 83 height 14
type input "Turmeric Powder"
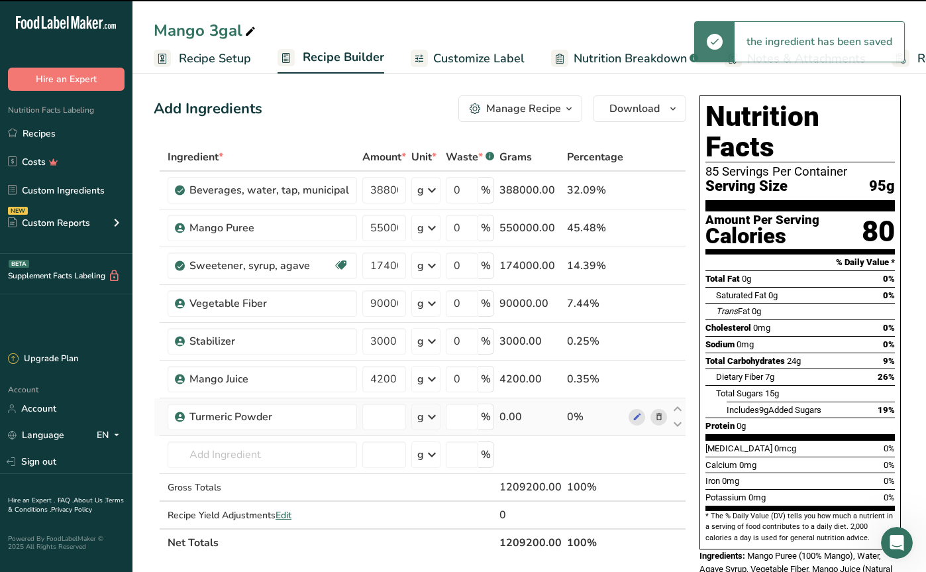
type input "0"
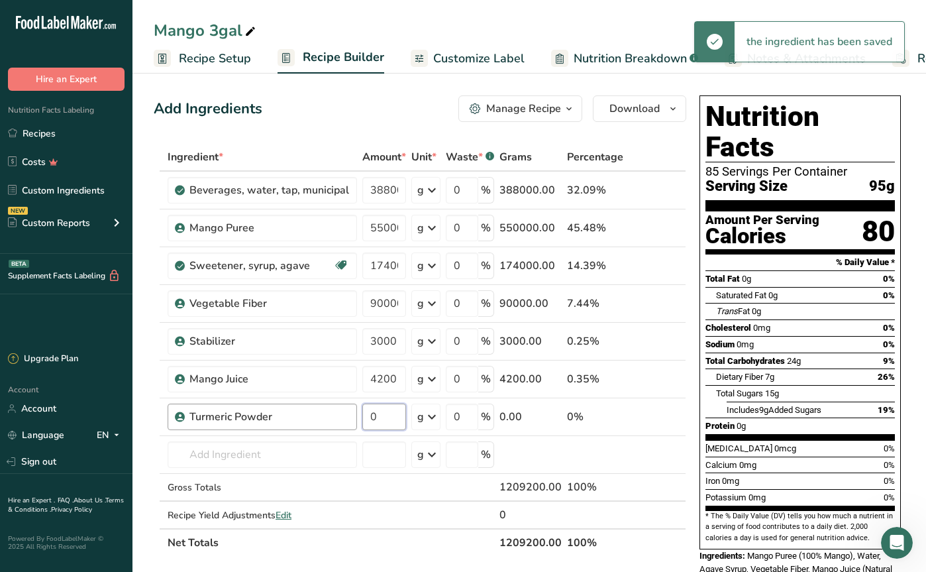
drag, startPoint x: 384, startPoint y: 415, endPoint x: 348, endPoint y: 416, distance: 35.8
click at [348, 416] on tr "Turmeric Powder 0 g Weight Units g kg mg See more Volume Units l Volume units r…" at bounding box center [419, 417] width 531 height 38
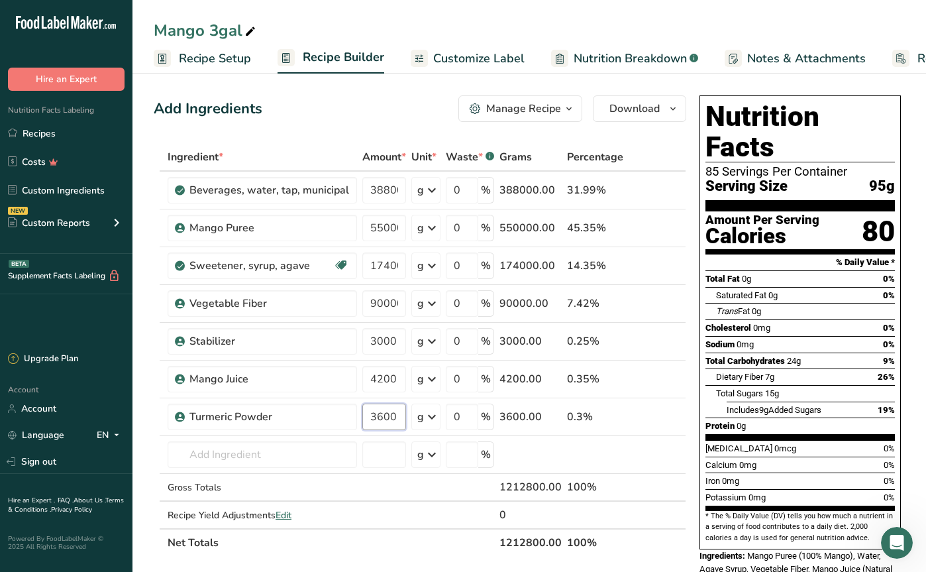
type input "3600"
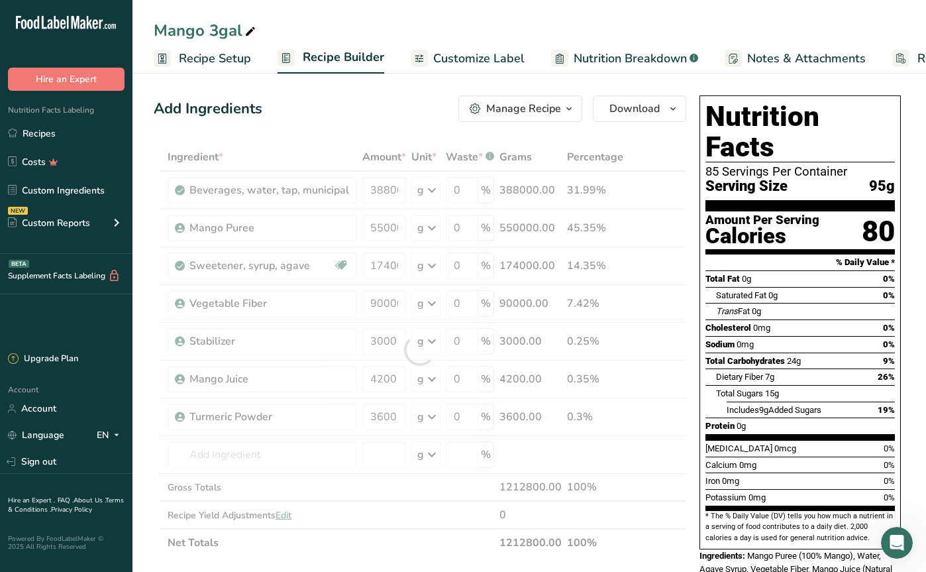
click at [148, 375] on section "Add Ingredients Manage Recipe Delete Recipe Duplicate Recipe Scale Recipe Save …" at bounding box center [529, 565] width 794 height 992
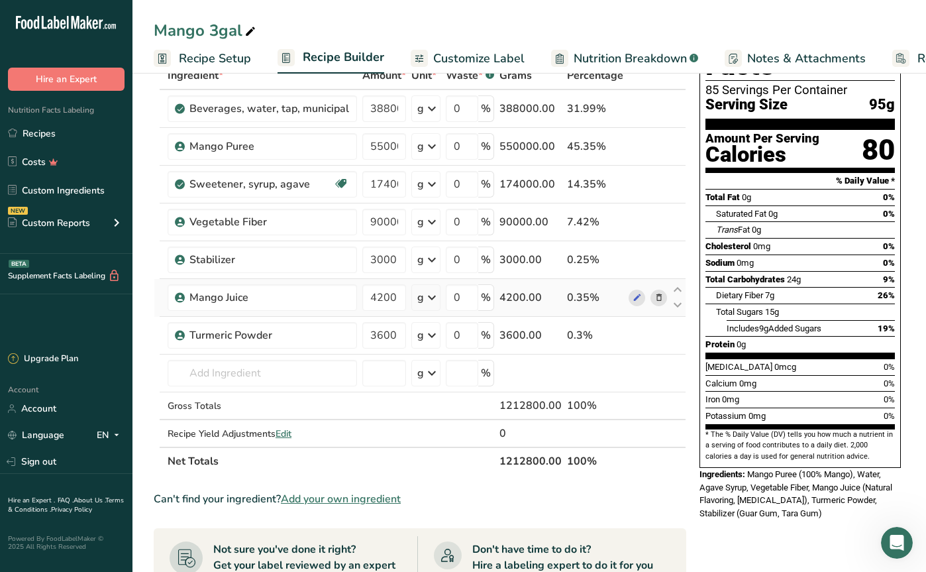
scroll to position [85, 0]
